Goal: Check status: Check status

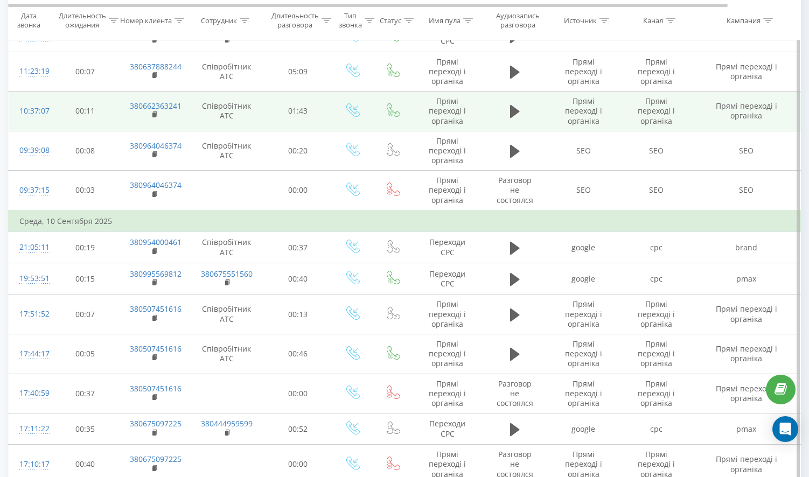
scroll to position [1555, 0]
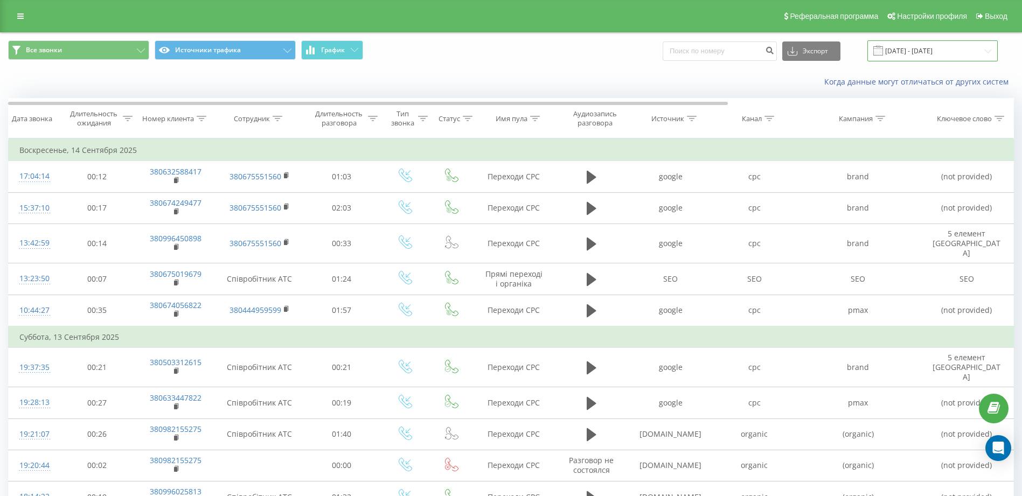
click at [817, 49] on input "07.09.2025 - 14.09.2025" at bounding box center [933, 50] width 130 height 21
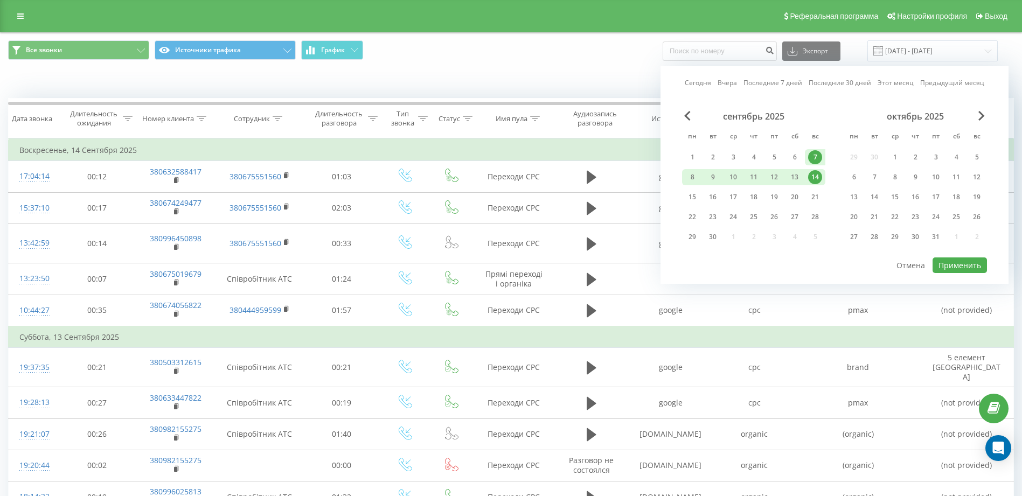
click at [816, 157] on div "7" at bounding box center [815, 157] width 14 height 14
click at [813, 196] on div "21" at bounding box center [815, 197] width 14 height 14
click at [691, 220] on div "22" at bounding box center [692, 217] width 14 height 14
click at [817, 175] on div "14" at bounding box center [815, 177] width 14 height 14
click at [692, 213] on div "22" at bounding box center [692, 217] width 14 height 14
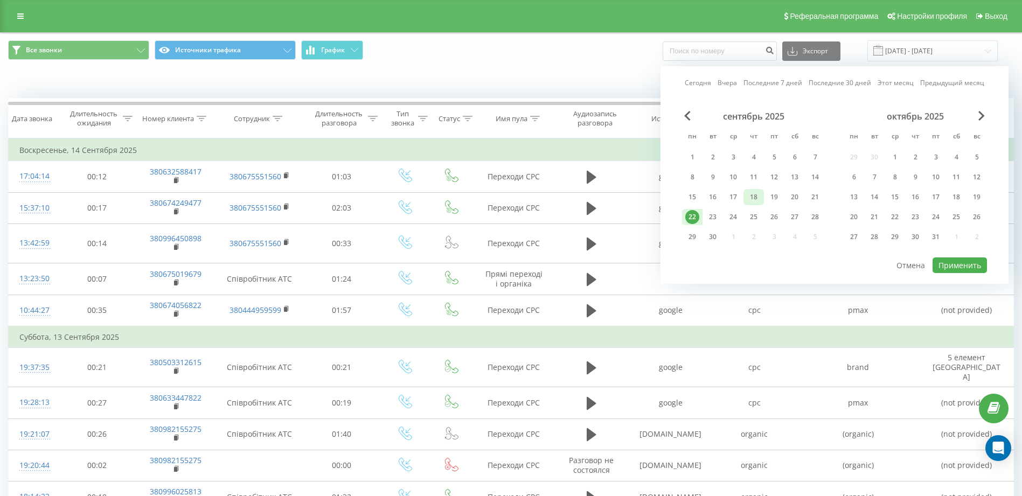
click at [751, 195] on div "18" at bounding box center [754, 197] width 14 height 14
click at [817, 266] on button "Применить" at bounding box center [960, 266] width 54 height 16
type input "[DATE] - [DATE]"
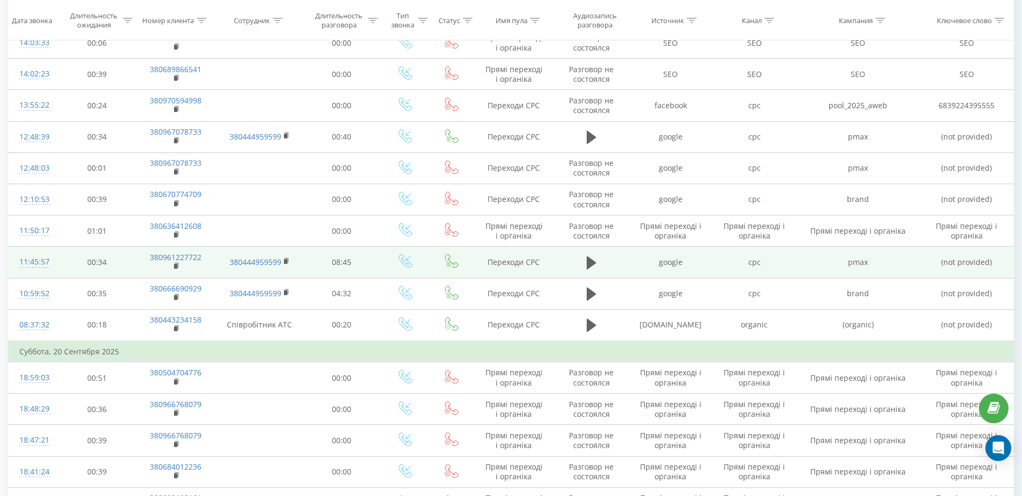
scroll to position [485, 0]
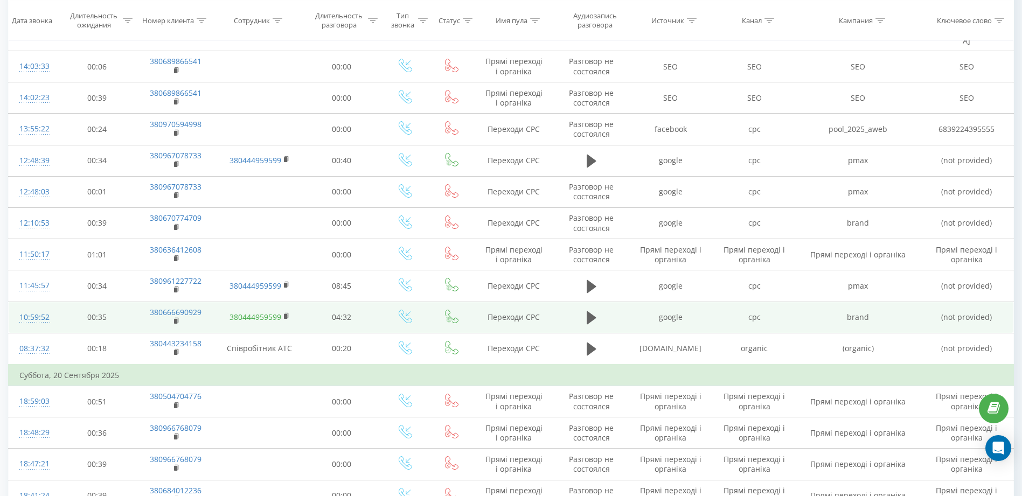
click at [277, 312] on link "380444959599" at bounding box center [256, 317] width 52 height 10
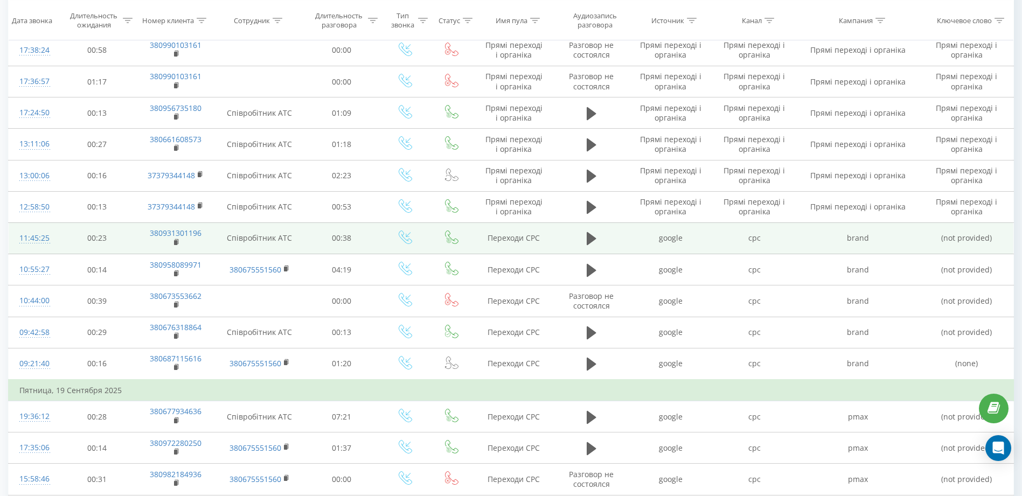
scroll to position [970, 0]
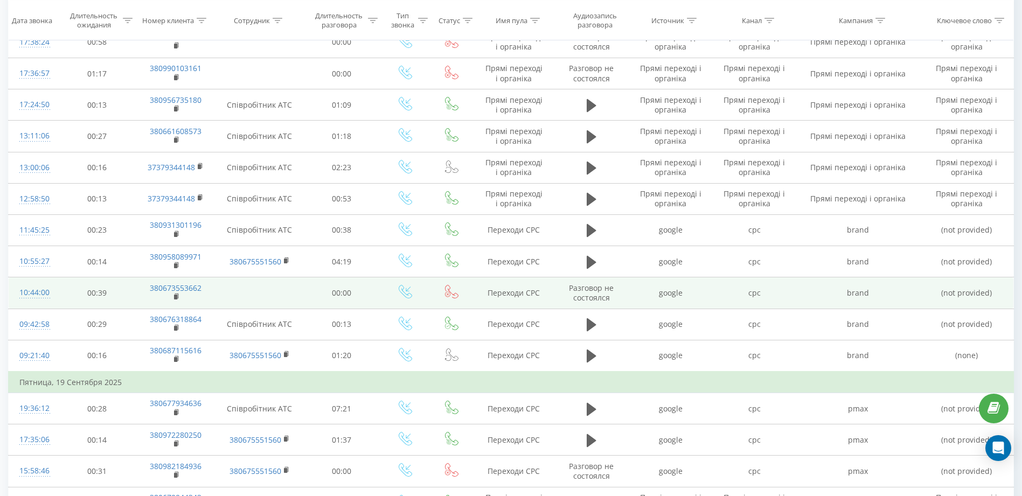
click at [249, 285] on td at bounding box center [259, 293] width 87 height 31
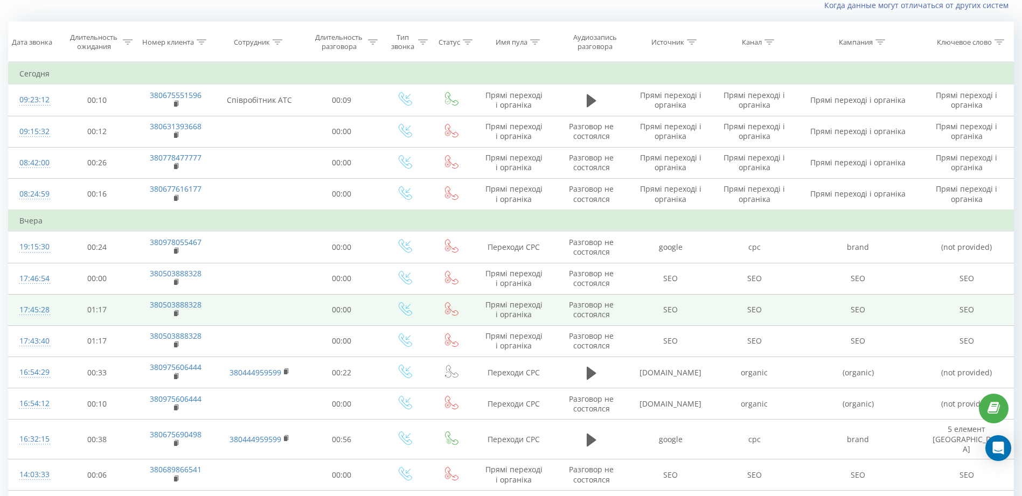
scroll to position [0, 0]
